Goal: Task Accomplishment & Management: Complete application form

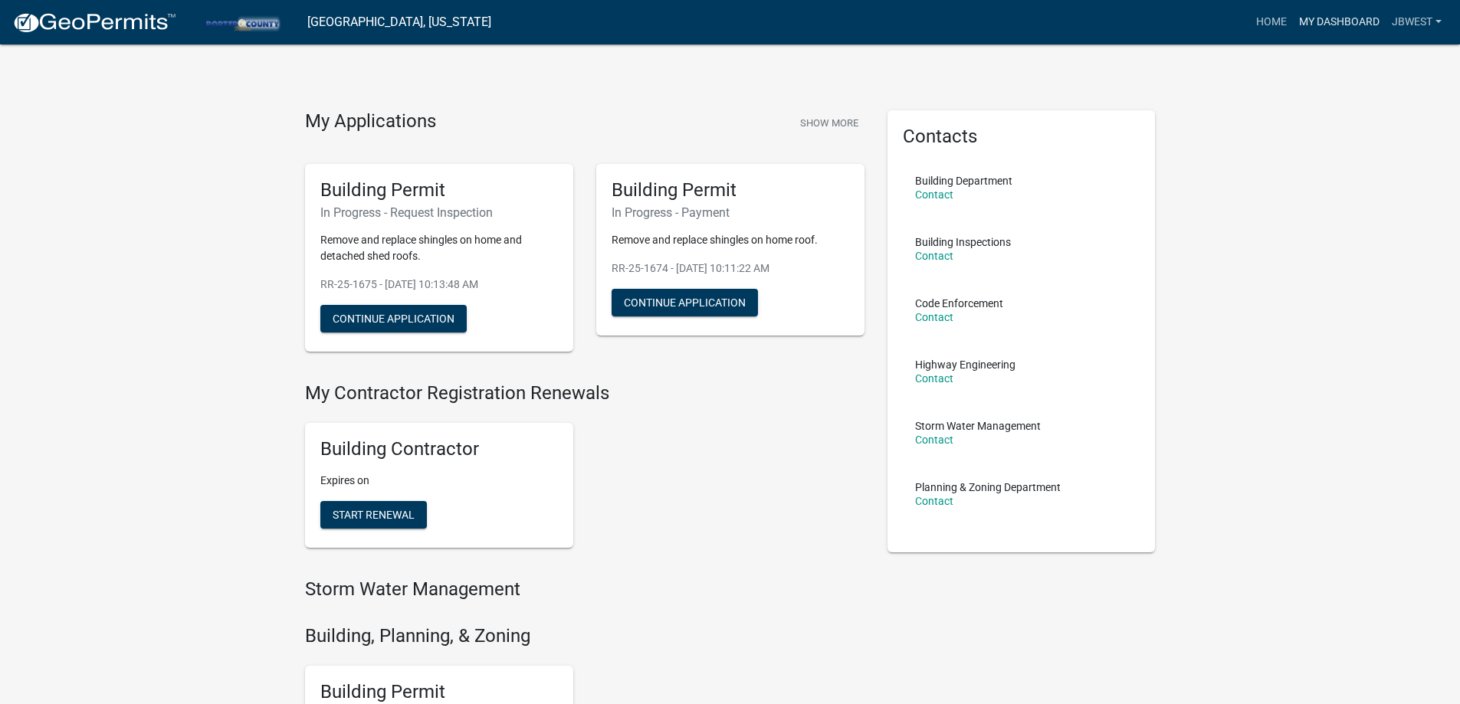
click at [1338, 27] on link "My Dashboard" at bounding box center [1339, 22] width 93 height 29
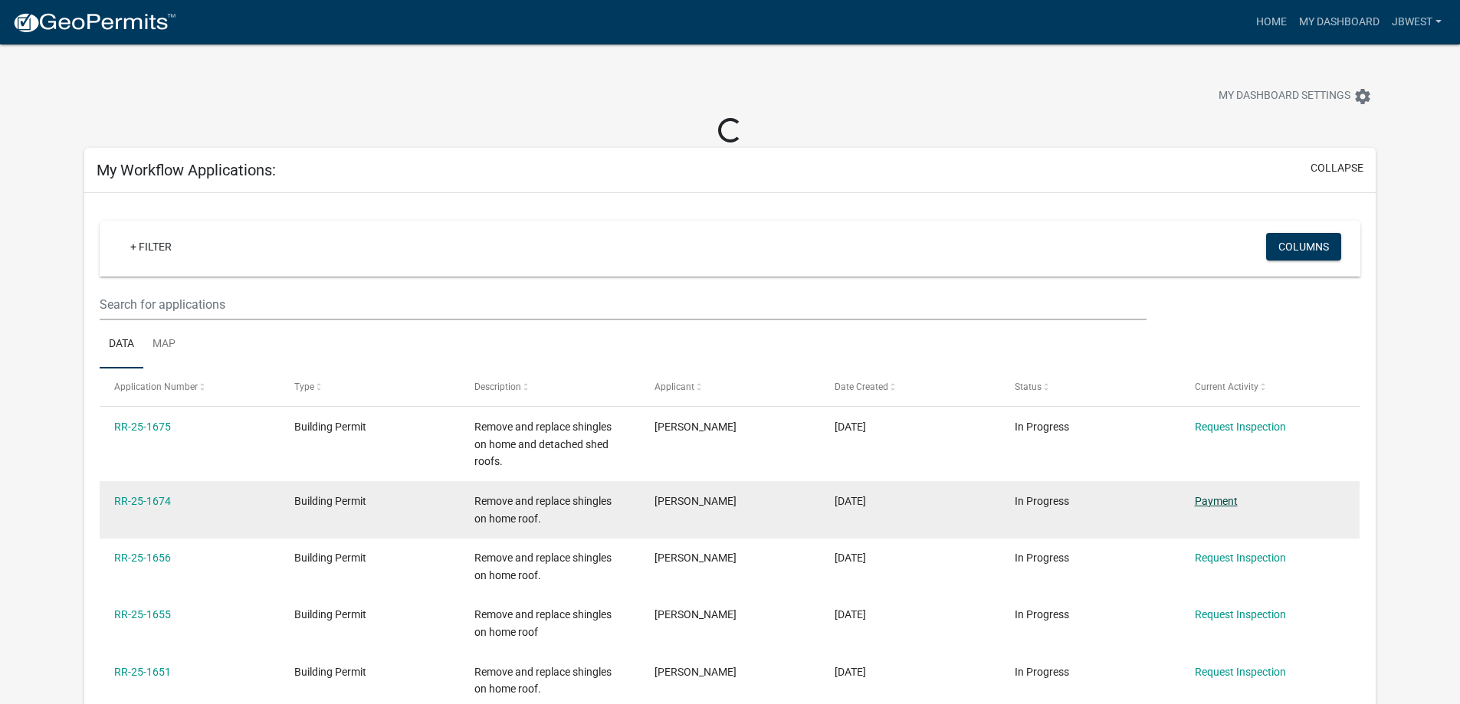
click at [1214, 506] on link "Payment" at bounding box center [1216, 501] width 43 height 12
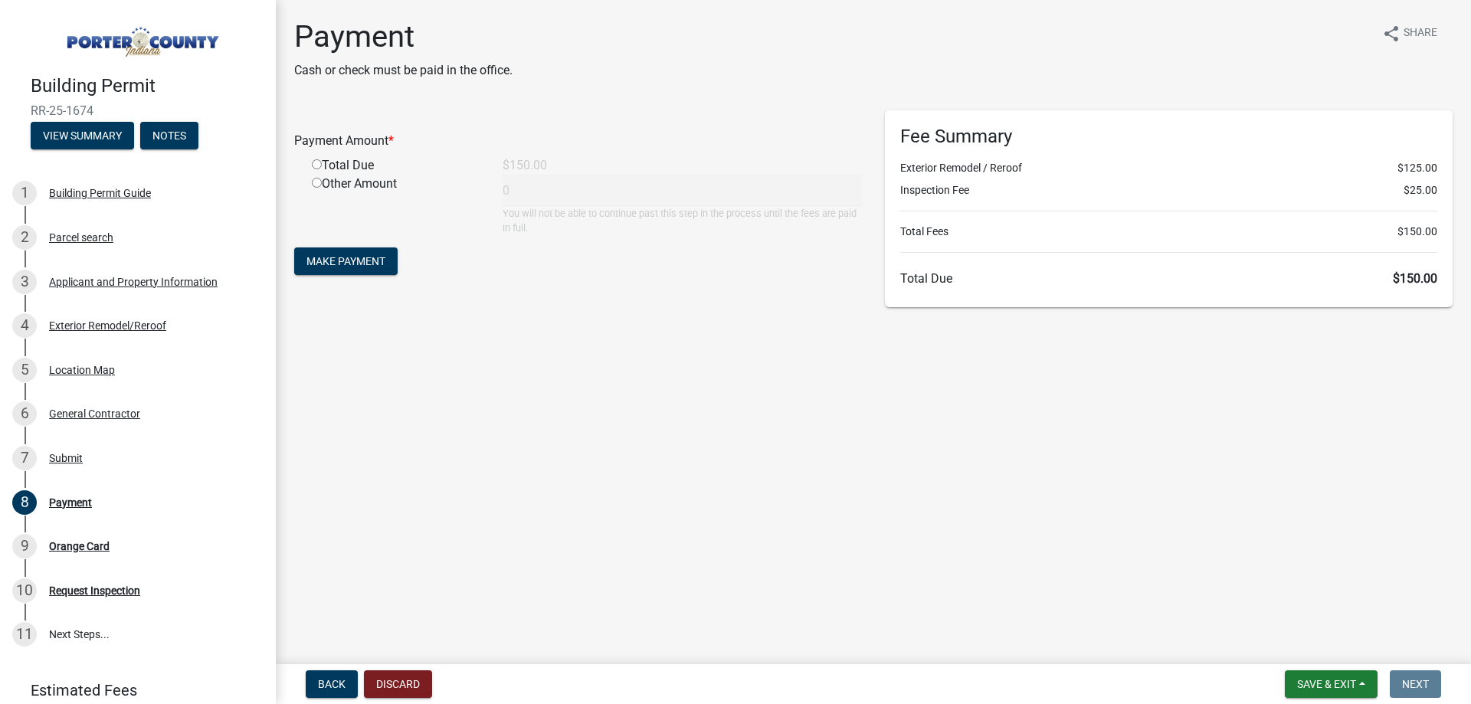
click at [315, 165] on input "radio" at bounding box center [317, 164] width 10 height 10
radio input "true"
type input "150"
click at [348, 251] on button "Make Payment" at bounding box center [345, 262] width 103 height 28
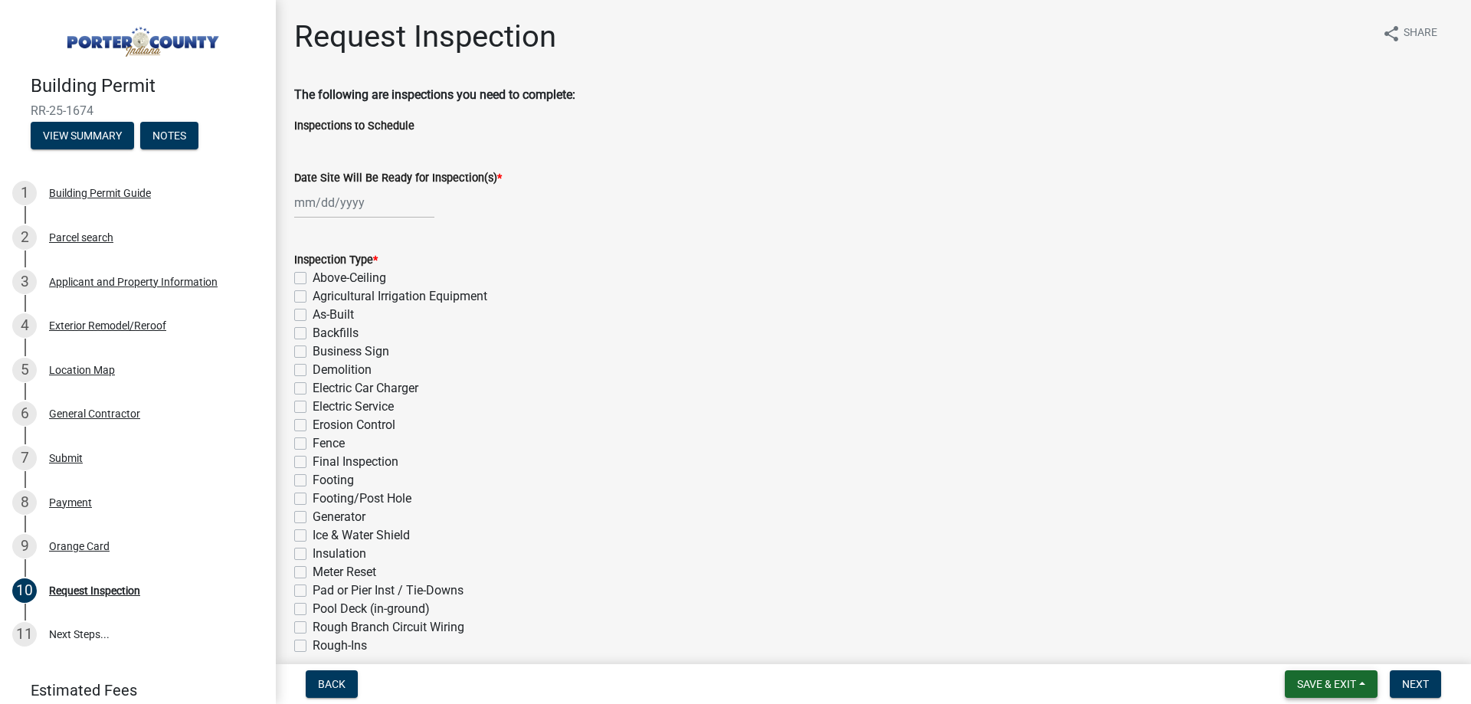
click at [1327, 684] on span "Save & Exit" at bounding box center [1326, 684] width 59 height 12
click at [1306, 657] on button "Save & Exit" at bounding box center [1316, 644] width 123 height 37
